Goal: Download file/media

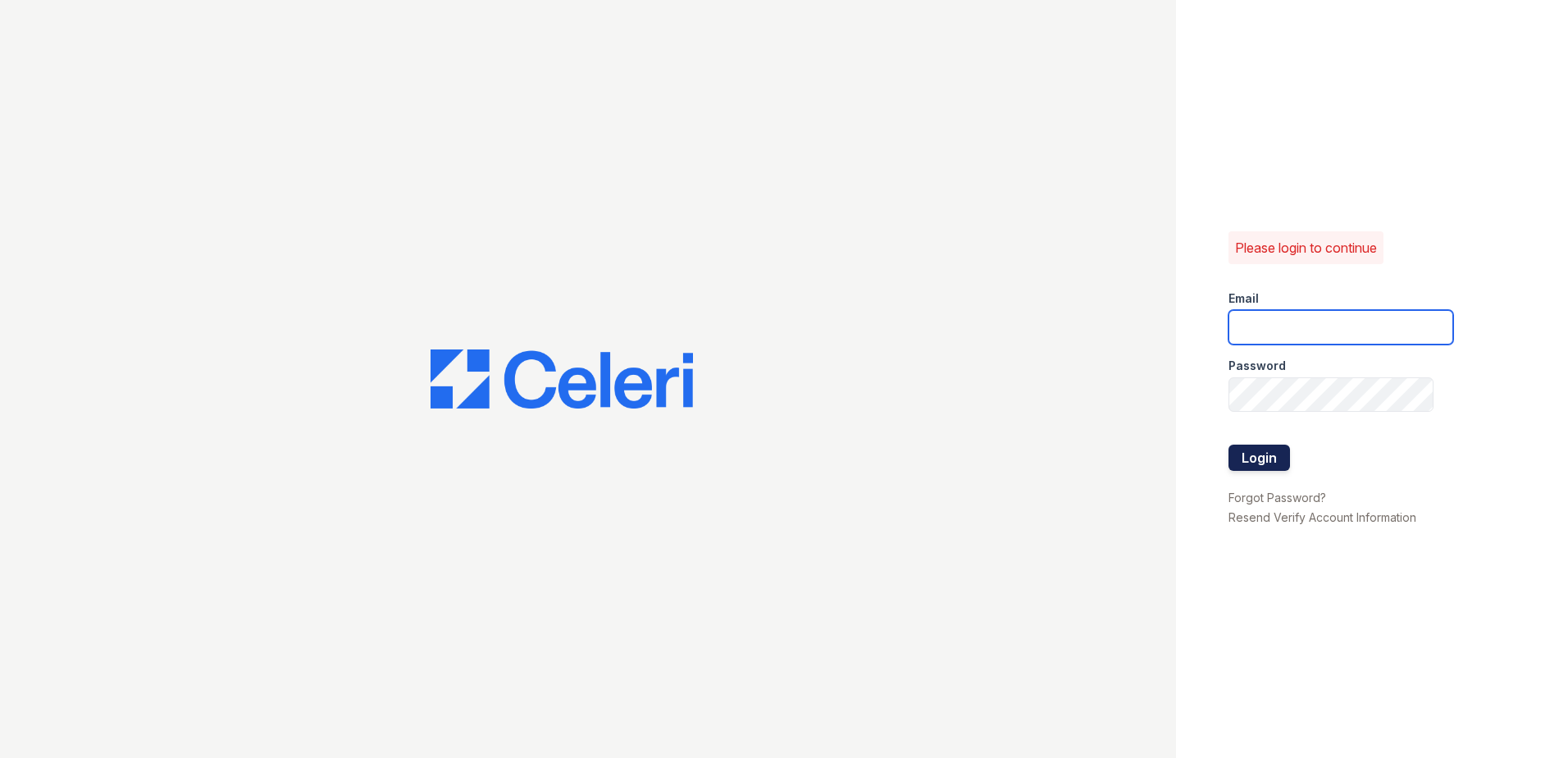
type input "[EMAIL_ADDRESS][DOMAIN_NAME]"
click at [1256, 464] on button "Login" at bounding box center [1259, 457] width 62 height 26
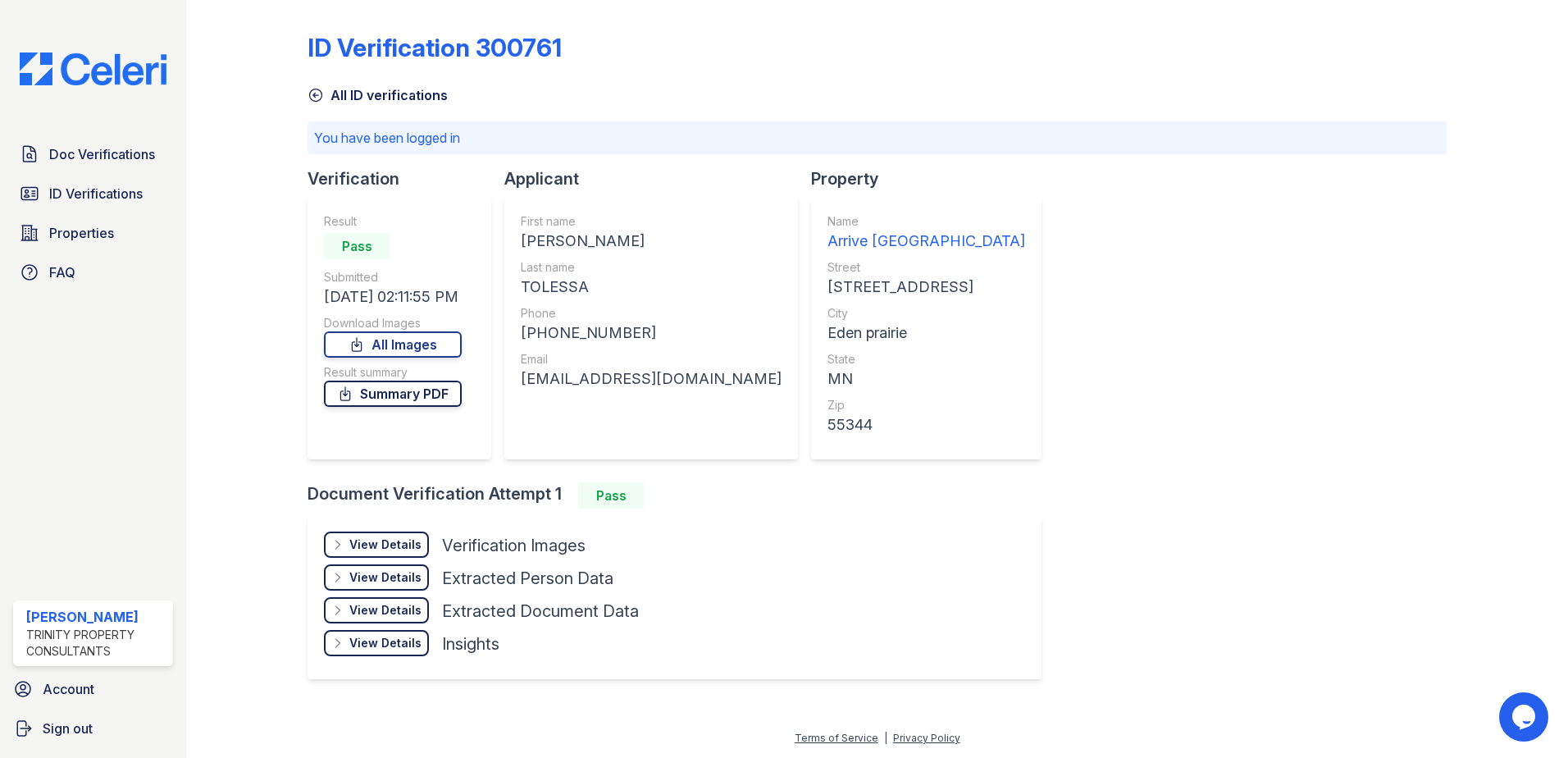
click at [428, 392] on link "Summary PDF" at bounding box center [392, 393] width 138 height 26
click at [403, 339] on link "All Images" at bounding box center [392, 344] width 138 height 26
